Goal: Information Seeking & Learning: Understand process/instructions

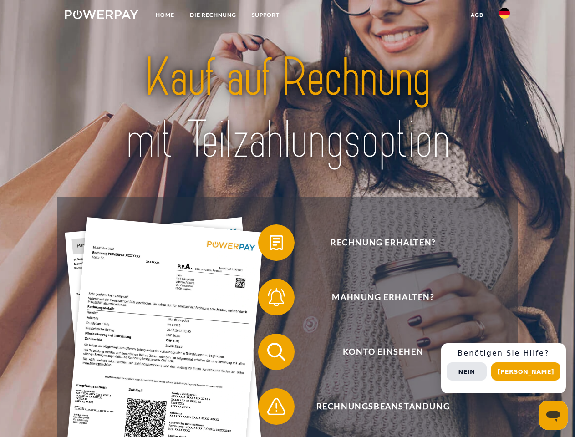
click at [101, 16] on img at bounding box center [101, 14] width 73 height 9
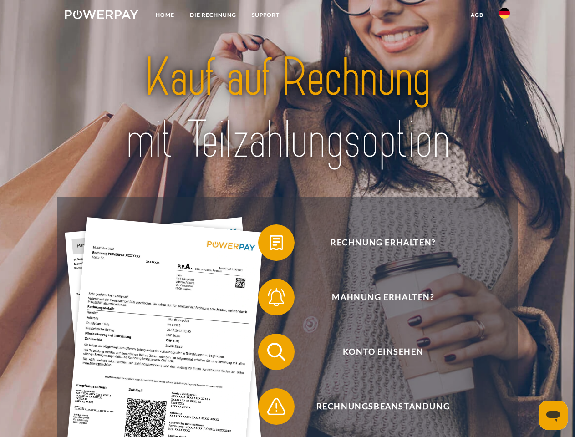
click at [504, 16] on img at bounding box center [504, 13] width 11 height 11
click at [476, 15] on link "agb" at bounding box center [477, 15] width 28 height 16
click at [269, 244] on span at bounding box center [262, 242] width 45 height 45
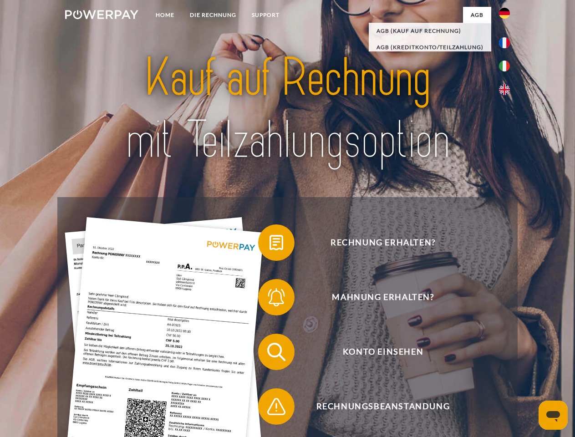
click at [269, 299] on span at bounding box center [262, 296] width 45 height 45
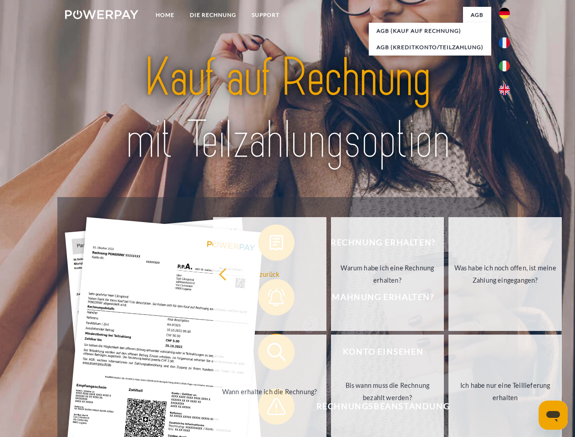
click at [331, 354] on link "Bis wann muss die Rechnung bezahlt werden?" at bounding box center [387, 391] width 113 height 114
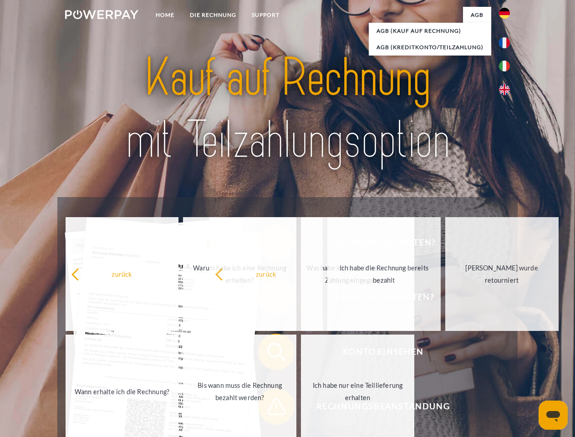
click at [269, 408] on span at bounding box center [262, 406] width 45 height 45
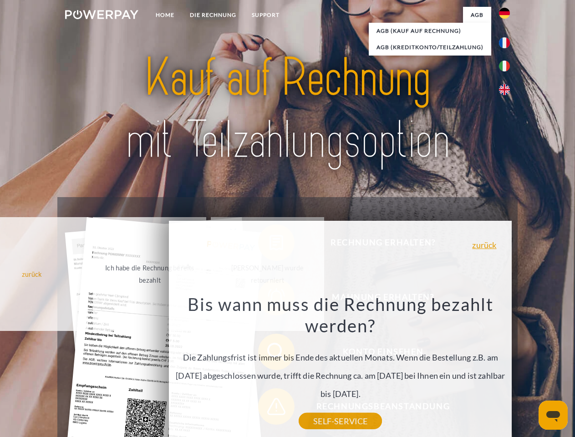
click at [506, 368] on div "Rechnung erhalten? Mahnung erhalten? Konto einsehen" at bounding box center [287, 379] width 460 height 364
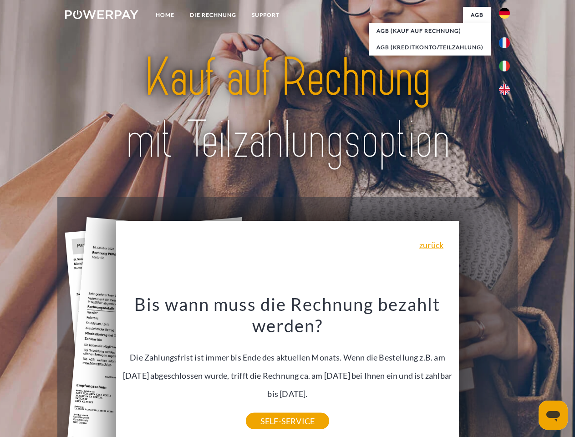
click at [484, 370] on span "Konto einsehen" at bounding box center [382, 352] width 223 height 36
click at [529, 371] on header "Home DIE RECHNUNG SUPPORT" at bounding box center [287, 314] width 575 height 628
